Goal: Answer question/provide support

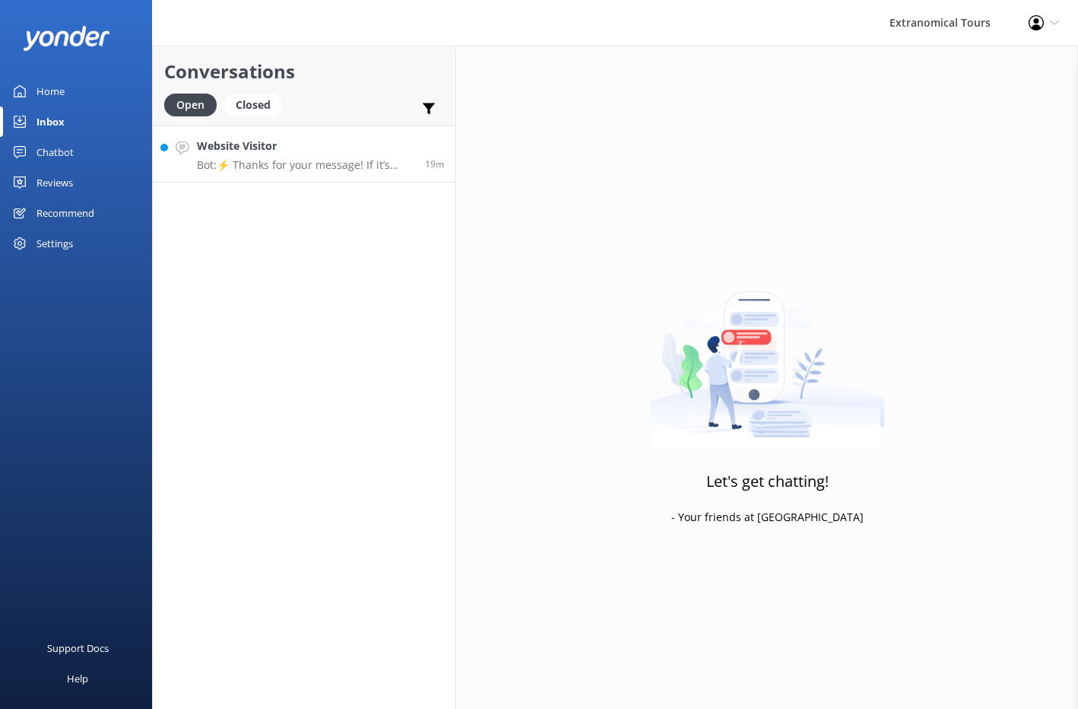
click at [350, 142] on h4 "Website Visitor" at bounding box center [305, 146] width 217 height 17
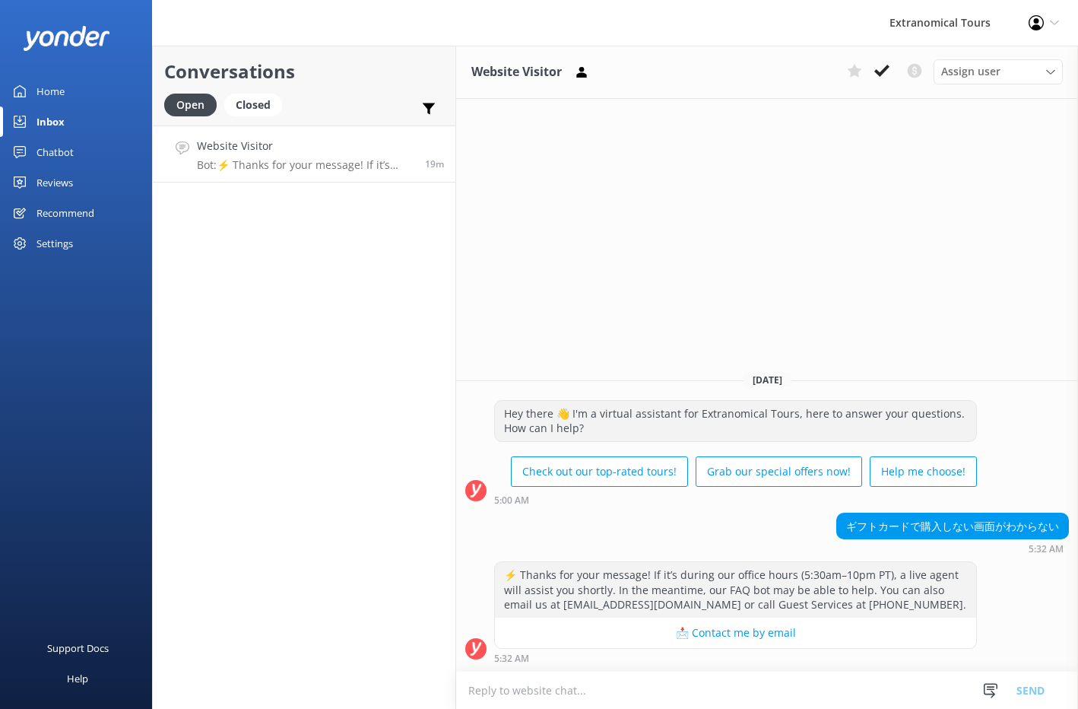
drag, startPoint x: 852, startPoint y: 523, endPoint x: 999, endPoint y: 519, distance: 147.6
click at [999, 519] on div "ギフトカードで購入しない画面がわからない" at bounding box center [952, 526] width 231 height 26
drag, startPoint x: 1060, startPoint y: 524, endPoint x: 839, endPoint y: 529, distance: 221.4
click at [839, 529] on div "ギフトカードで購入しない画面がわからない" at bounding box center [952, 526] width 231 height 26
copy div "ギフトカードで購入しない画面がわからない"
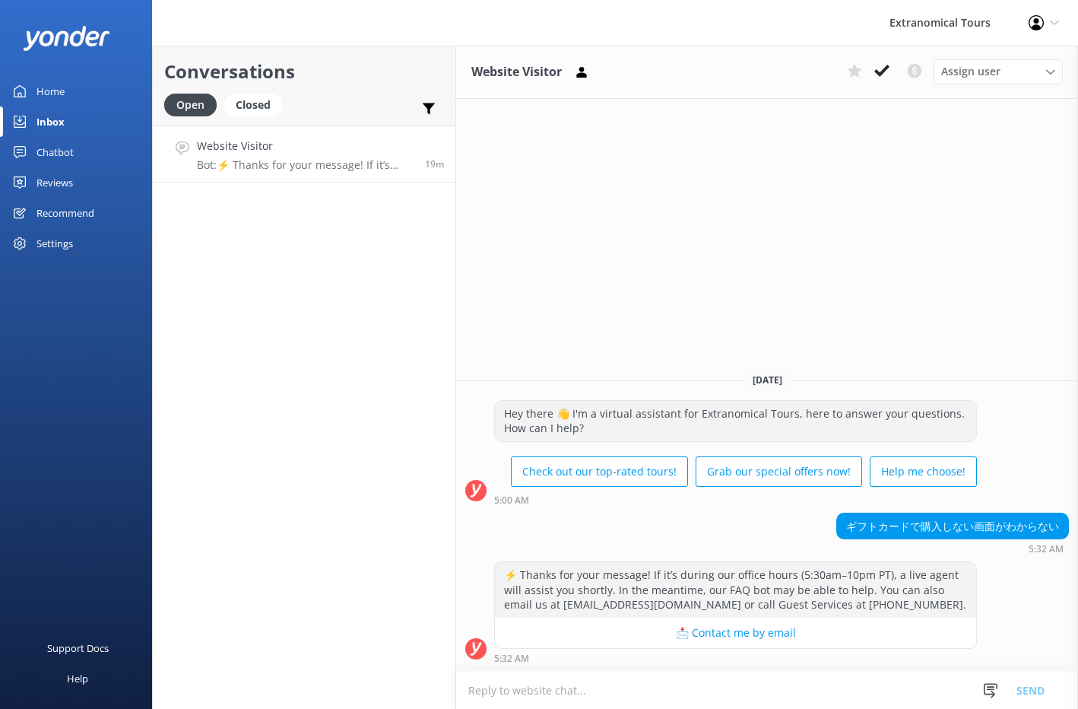
click at [544, 688] on textarea at bounding box center [767, 690] width 622 height 37
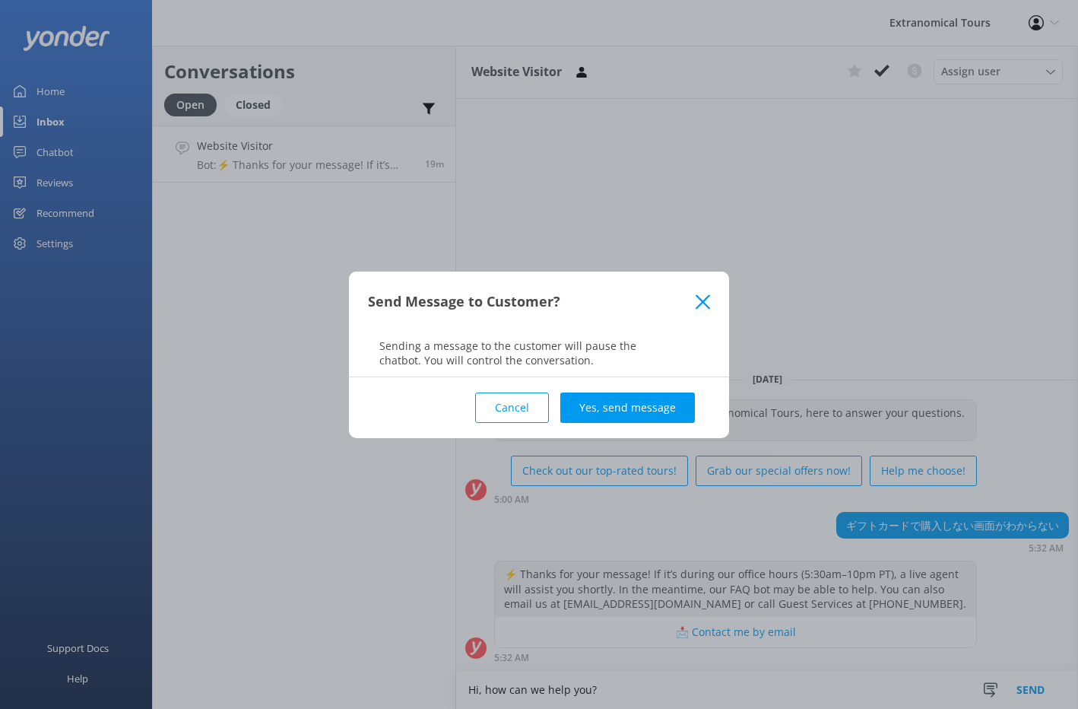
type textarea "Hi, how can we help you?"
click at [1002, 671] on button "Send" at bounding box center [1030, 690] width 57 height 38
click at [598, 409] on button "Yes, send message" at bounding box center [627, 407] width 135 height 30
